Goal: Task Accomplishment & Management: Manage account settings

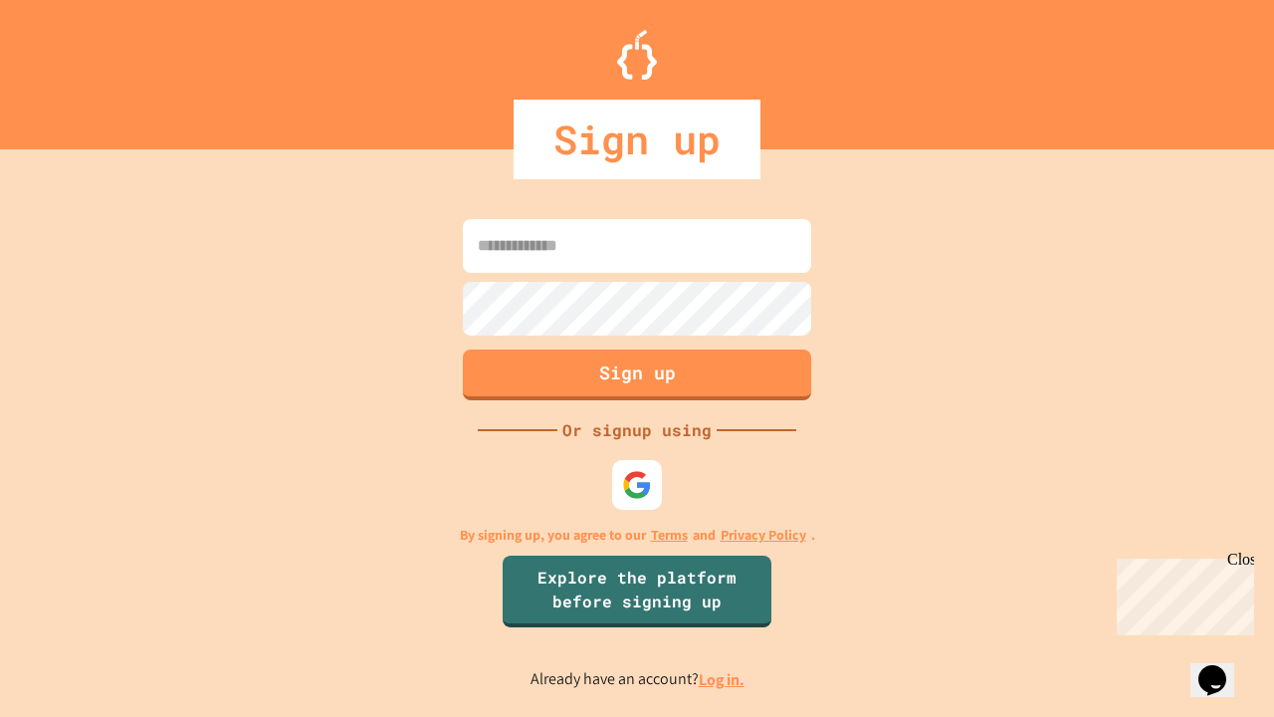
click at [723, 679] on link "Log in." at bounding box center [722, 679] width 46 height 21
